Goal: Navigation & Orientation: Find specific page/section

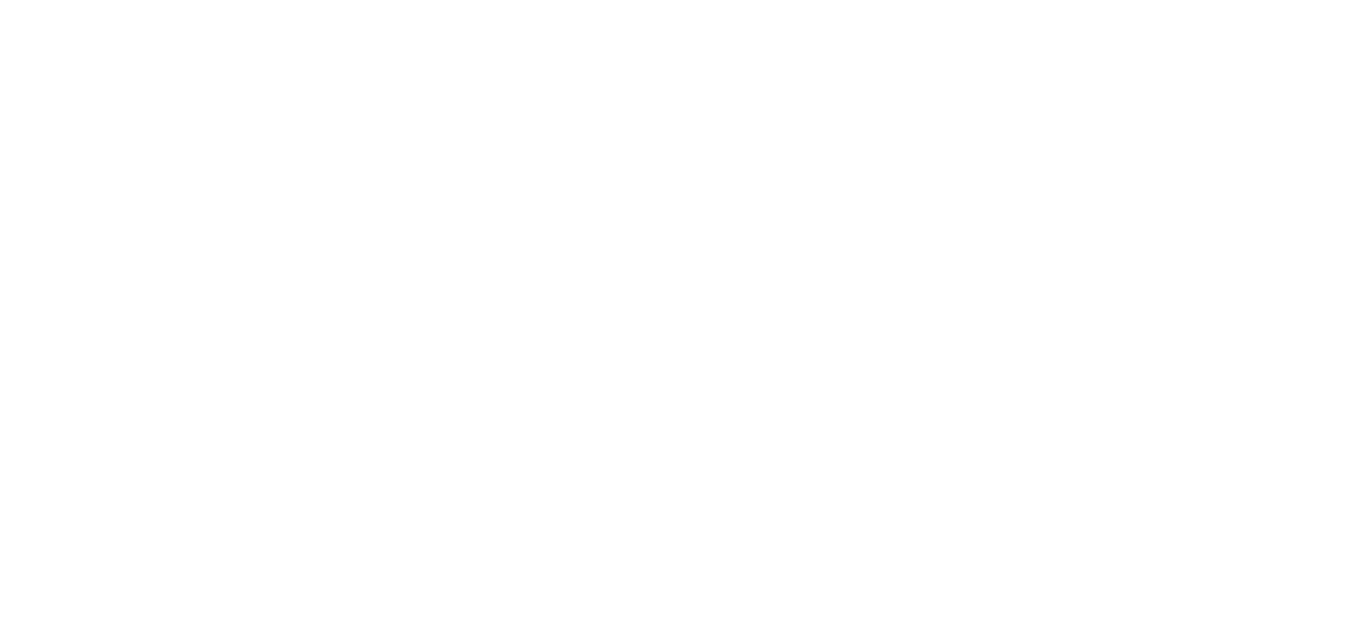
click at [949, 0] on html at bounding box center [672, 0] width 1345 height 0
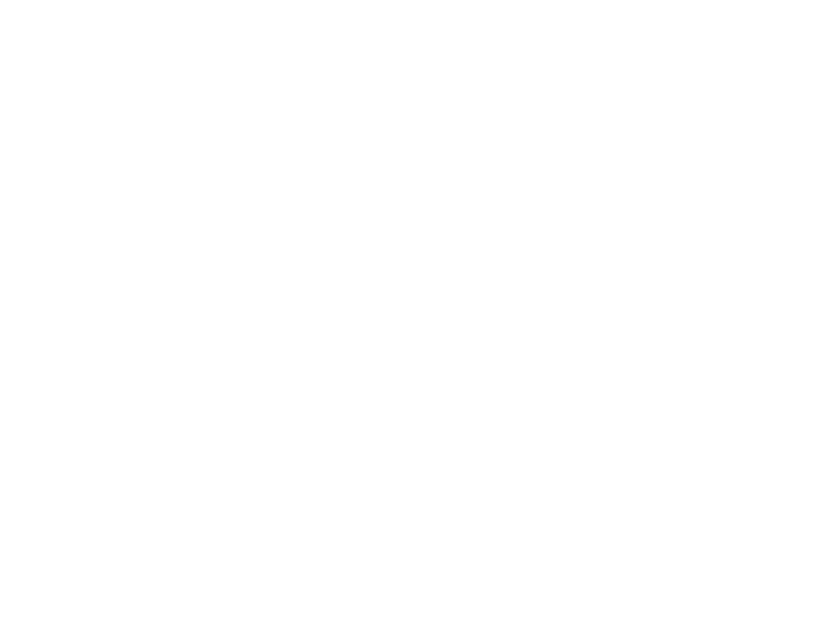
click at [605, 0] on html at bounding box center [410, 0] width 820 height 0
click at [666, 0] on html at bounding box center [410, 0] width 820 height 0
